Goal: Information Seeking & Learning: Check status

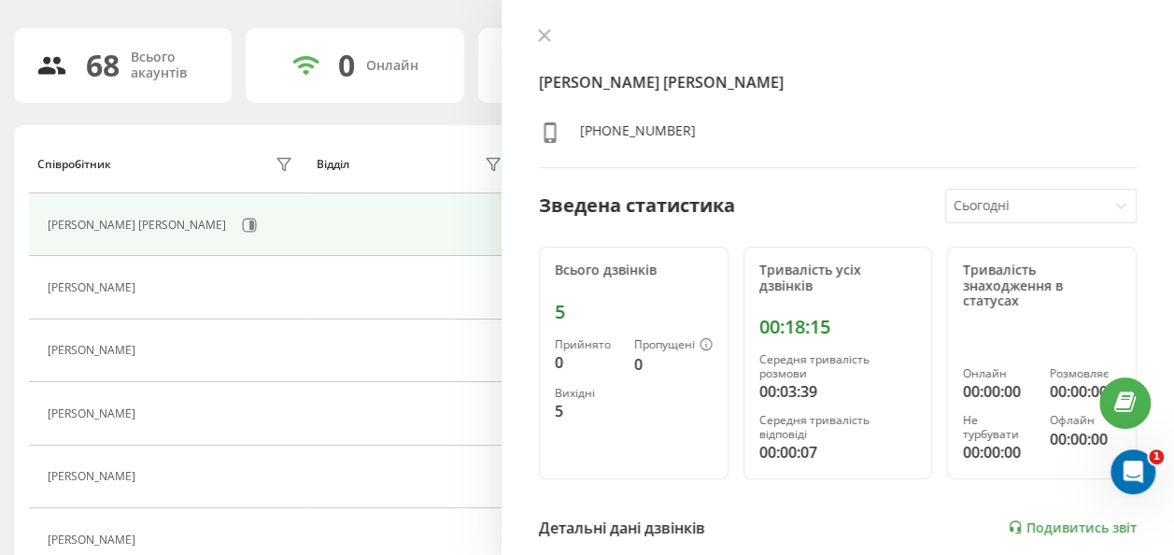
scroll to position [374, 0]
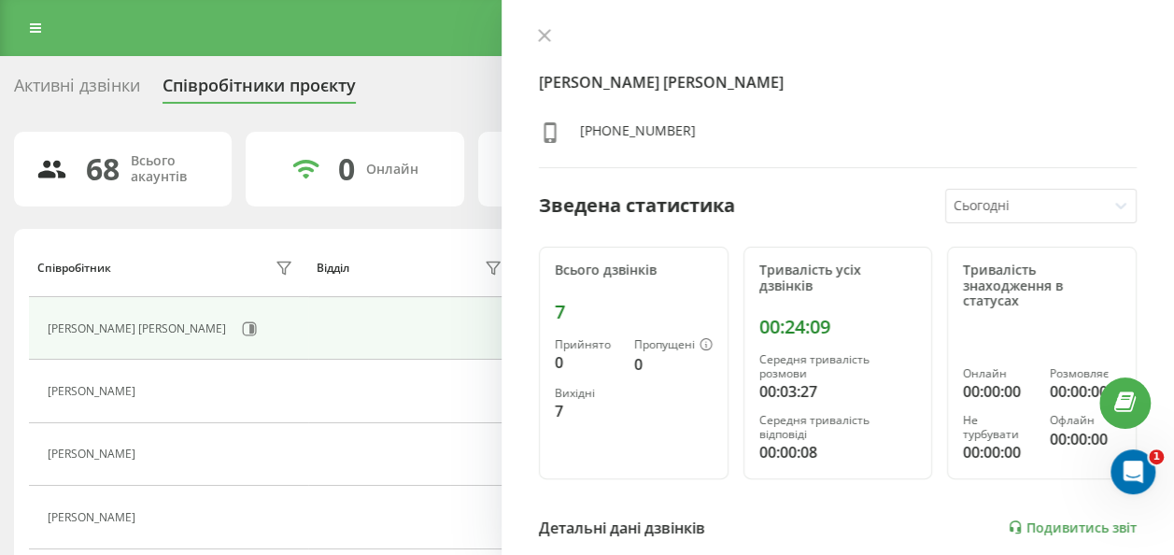
drag, startPoint x: 688, startPoint y: 364, endPoint x: 601, endPoint y: 440, distance: 115.2
click at [601, 440] on div "Всього дзвінків 7 Прийнято 0 Пропущені 0 Вихідні 7" at bounding box center [634, 363] width 190 height 233
drag, startPoint x: 195, startPoint y: 69, endPoint x: 850, endPoint y: 304, distance: 695.5
click at [850, 304] on div "Тривалість усіх дзвінків 00:38:47 Середня тривалість розмови 00:01:33 Середня т…" at bounding box center [839, 363] width 190 height 233
click at [596, 463] on div "Всього дзвінків 23 Прийнято 1 Пропущені 0 Вихідні 22" at bounding box center [634, 363] width 190 height 233
